Goal: Task Accomplishment & Management: Complete application form

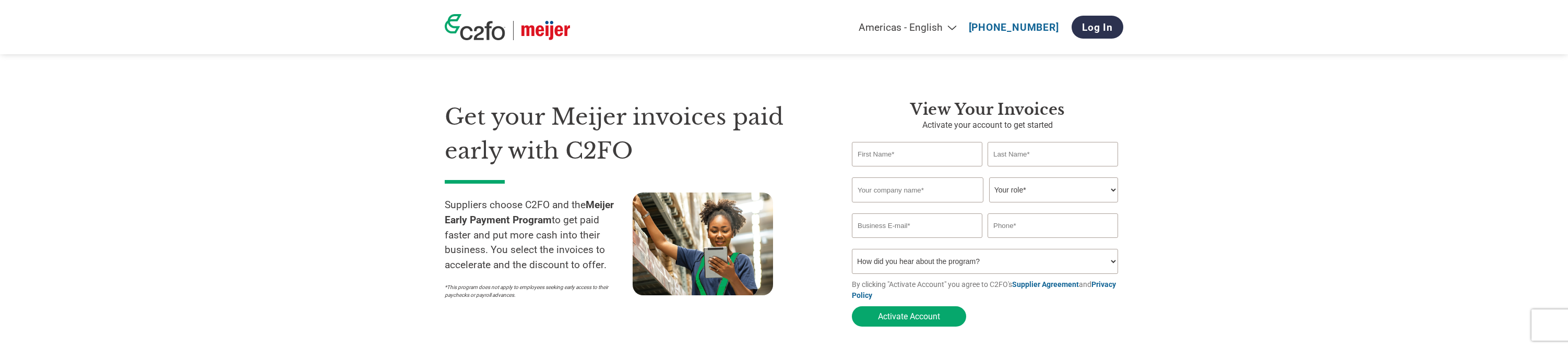
click at [915, 157] on input "text" at bounding box center [917, 154] width 130 height 24
type input "Susanna"
type input "Chapman"
type input "Strauss Dairy Group"
click at [989, 178] on select "Your role* CFO Controller Credit Manager Finance Director Treasurer CEO Preside…" at bounding box center [1053, 190] width 129 height 25
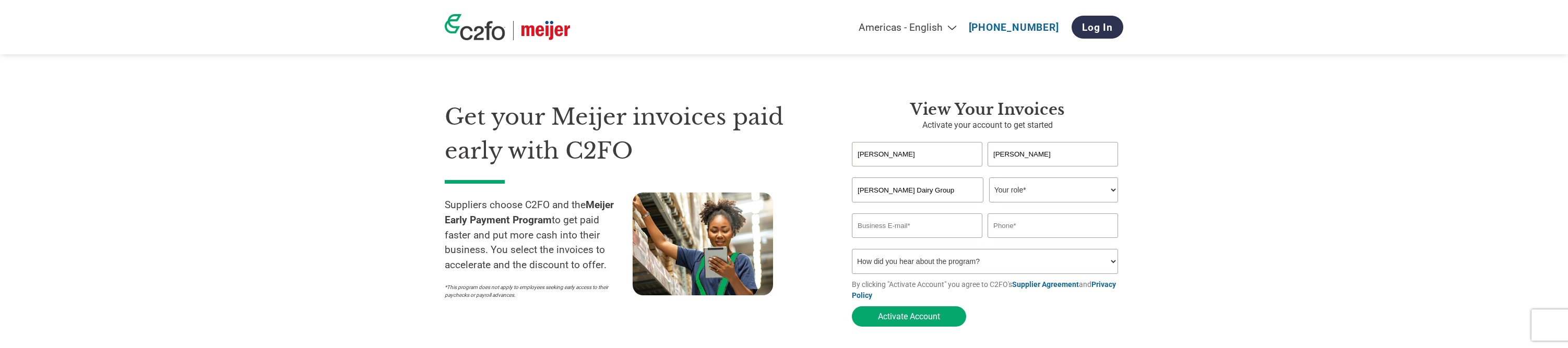
select select "ACCOUNTING"
click option "Accounting" at bounding box center [0, 0] width 0 height 0
click at [914, 226] on input "email" at bounding box center [917, 226] width 130 height 24
type input "susanna@straussdairy.com"
type input "2609012591"
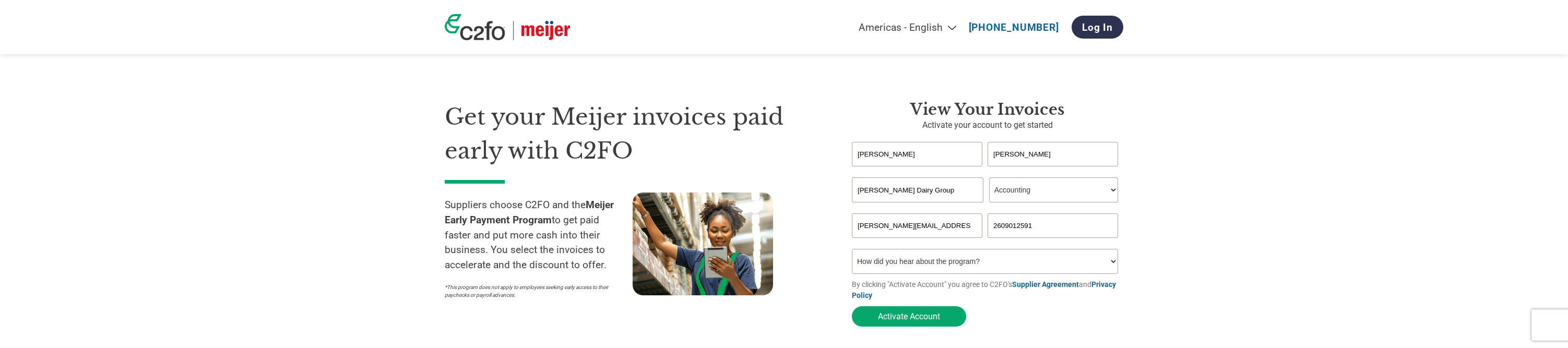
click at [852, 249] on select "How did you hear about the program? Received a letter Email Social Media Online…" at bounding box center [985, 261] width 266 height 25
select select "Email"
click option "Email" at bounding box center [0, 0] width 0 height 0
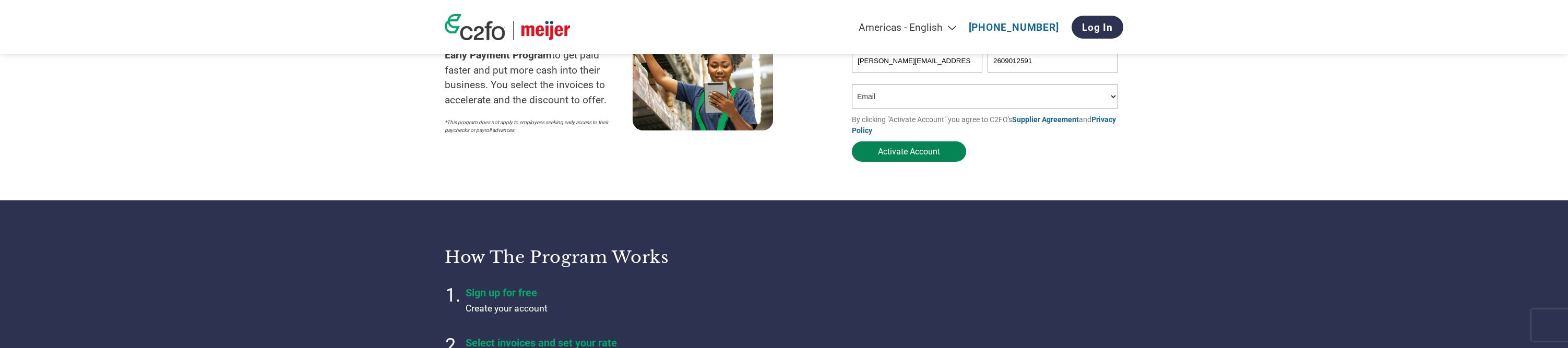
click at [890, 152] on button "Activate Account" at bounding box center [909, 151] width 114 height 21
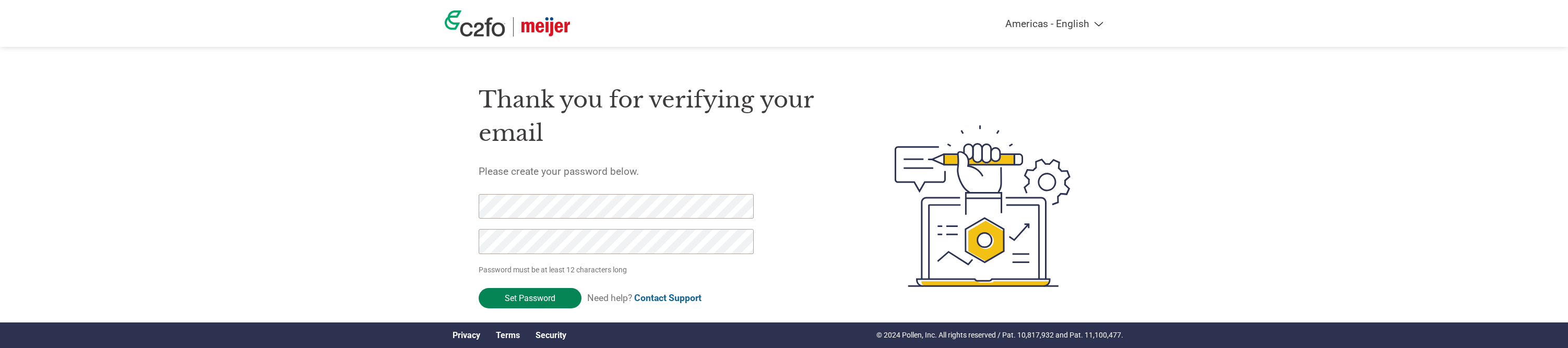
click at [519, 301] on input "Set Password" at bounding box center [530, 298] width 103 height 21
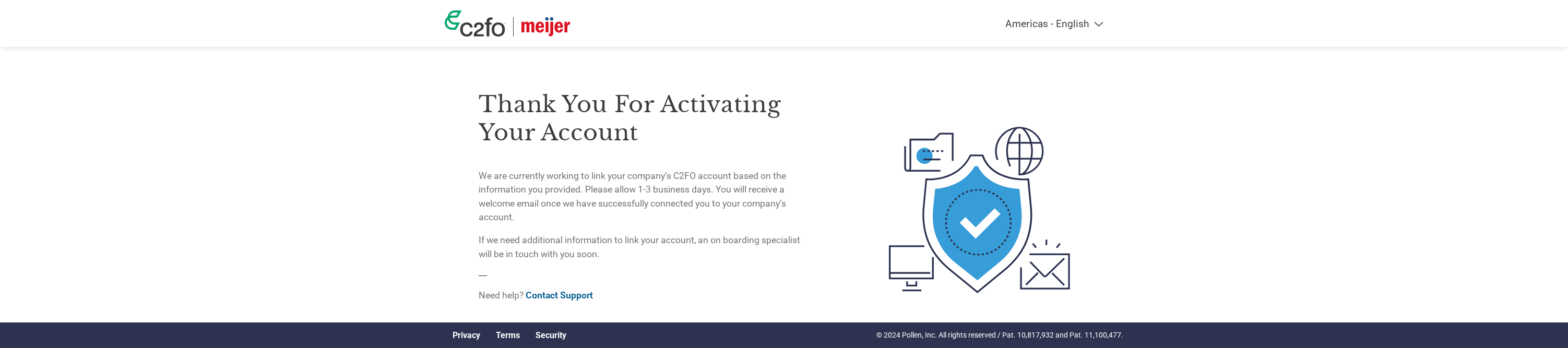
scroll to position [30, 0]
